Goal: Transaction & Acquisition: Download file/media

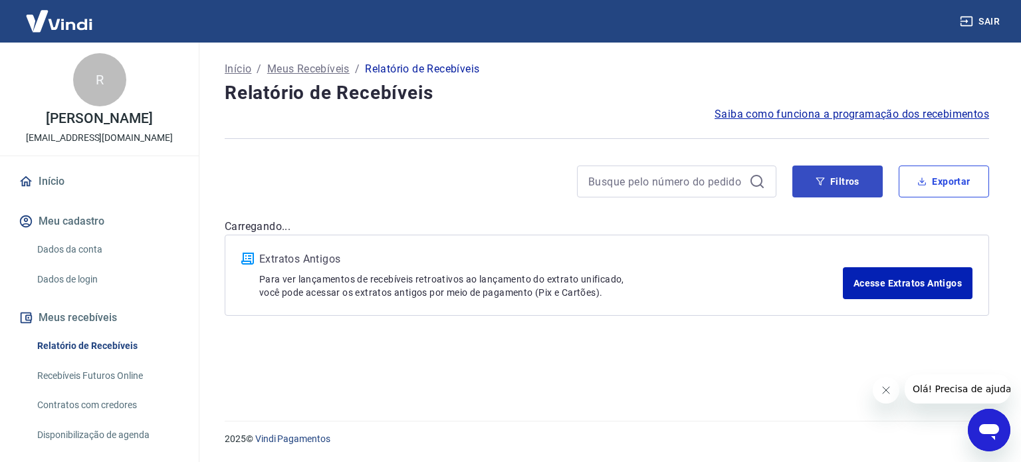
drag, startPoint x: 899, startPoint y: 181, endPoint x: 868, endPoint y: 178, distance: 30.8
click at [883, 181] on div "Filtros Exportar" at bounding box center [890, 182] width 197 height 32
click at [863, 177] on button "Filtros" at bounding box center [837, 182] width 90 height 32
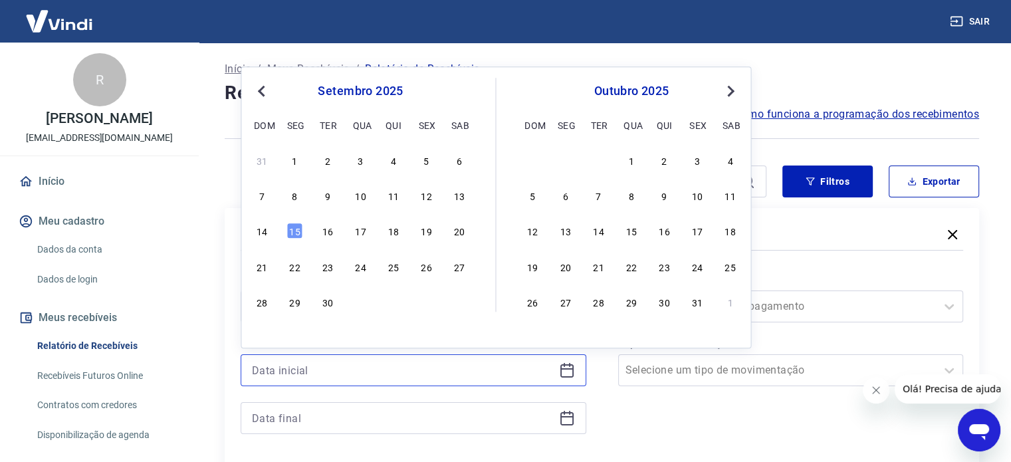
click at [381, 373] on input at bounding box center [403, 370] width 302 height 20
click at [428, 199] on div "12" at bounding box center [426, 195] width 16 height 16
type input "12/09/2025"
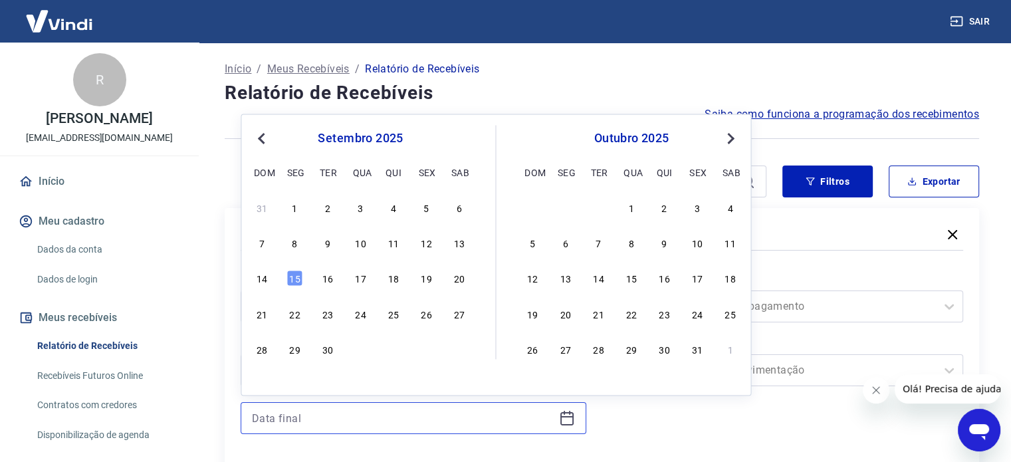
click at [407, 417] on input at bounding box center [403, 418] width 302 height 20
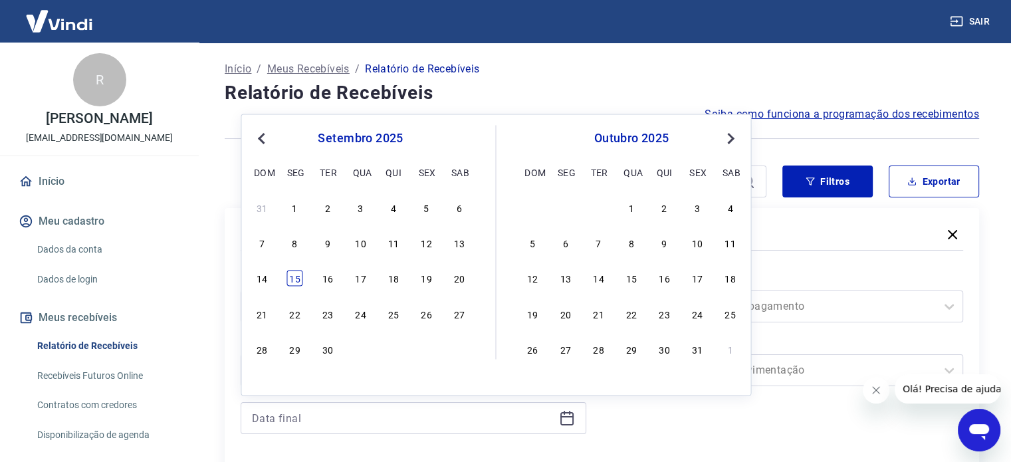
click at [297, 272] on div "15" at bounding box center [295, 279] width 16 height 16
type input "15/09/2025"
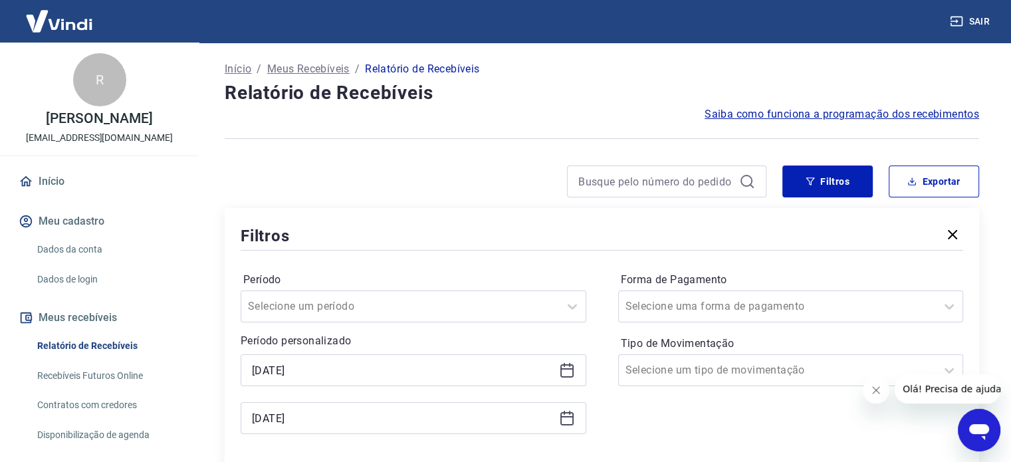
click at [871, 394] on icon "Fechar mensagem da empresa" at bounding box center [876, 390] width 11 height 11
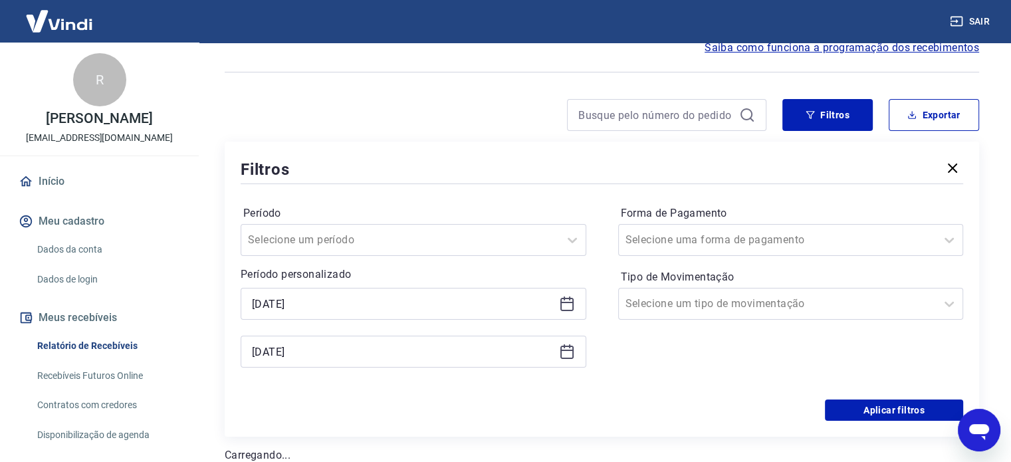
scroll to position [199, 0]
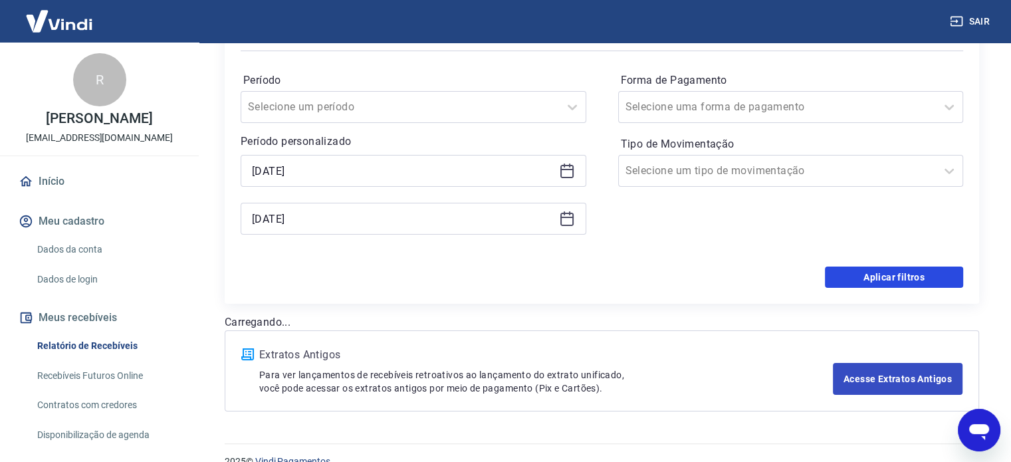
click at [861, 278] on button "Aplicar filtros" at bounding box center [894, 277] width 138 height 21
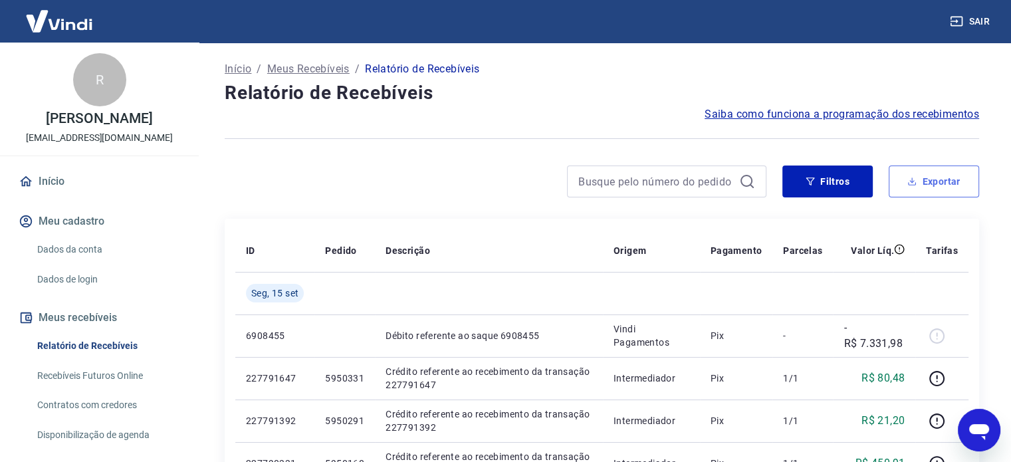
drag, startPoint x: 950, startPoint y: 180, endPoint x: 863, endPoint y: 206, distance: 90.8
click at [950, 180] on button "Exportar" at bounding box center [934, 182] width 90 height 32
type input "12/09/2025"
type input "15/09/2025"
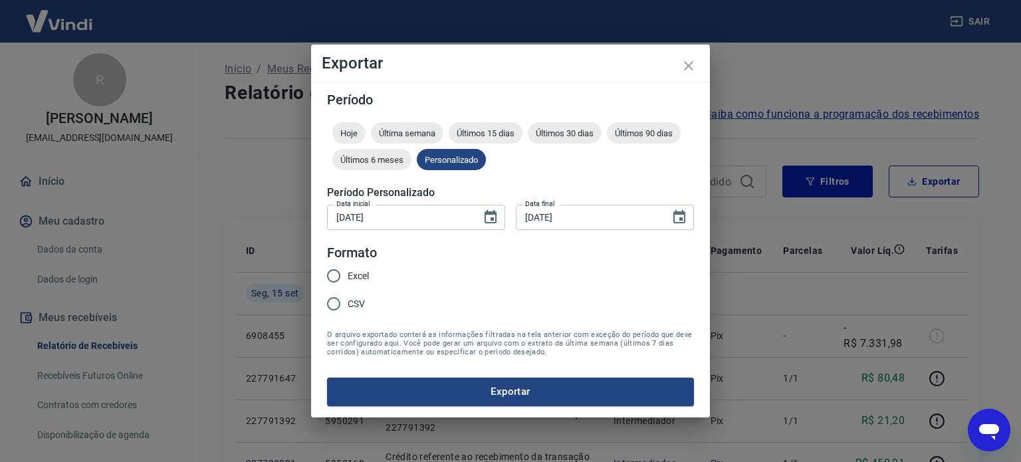
click at [368, 270] on span "Excel" at bounding box center [358, 276] width 21 height 14
click at [348, 270] on input "Excel" at bounding box center [334, 276] width 28 height 28
radio input "true"
drag, startPoint x: 470, startPoint y: 387, endPoint x: 495, endPoint y: 382, distance: 25.0
click at [471, 386] on button "Exportar" at bounding box center [510, 392] width 367 height 28
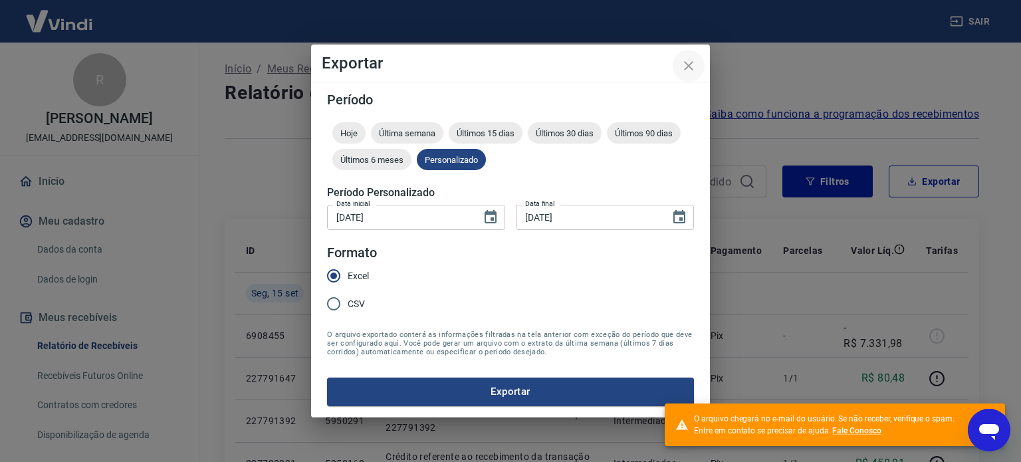
click at [681, 63] on icon "close" at bounding box center [689, 66] width 16 height 16
